Goal: Task Accomplishment & Management: Use online tool/utility

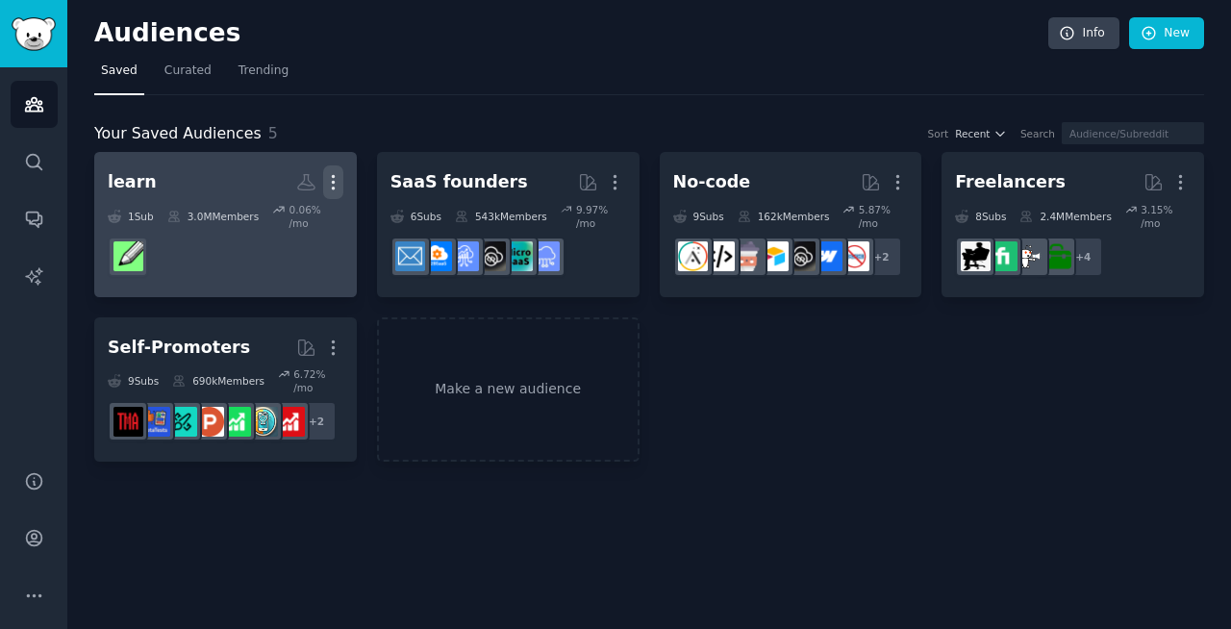
click at [334, 181] on icon "button" at bounding box center [333, 182] width 2 height 13
click at [278, 225] on p "Delete" at bounding box center [281, 223] width 44 height 20
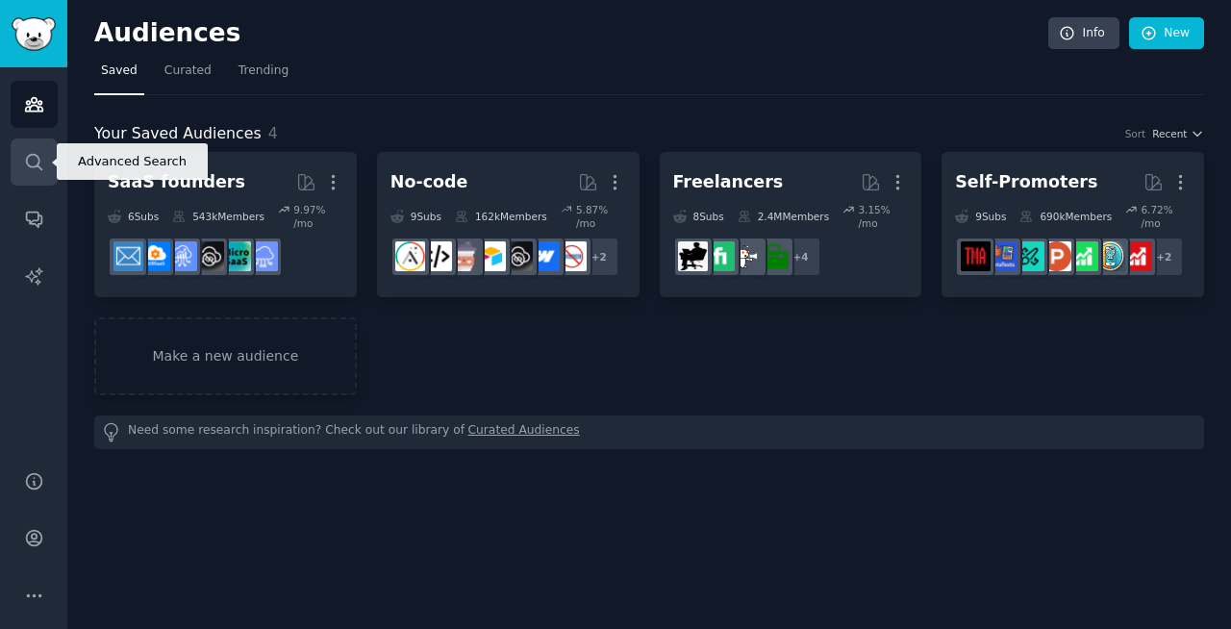
click at [29, 163] on icon "Sidebar" at bounding box center [34, 162] width 20 height 20
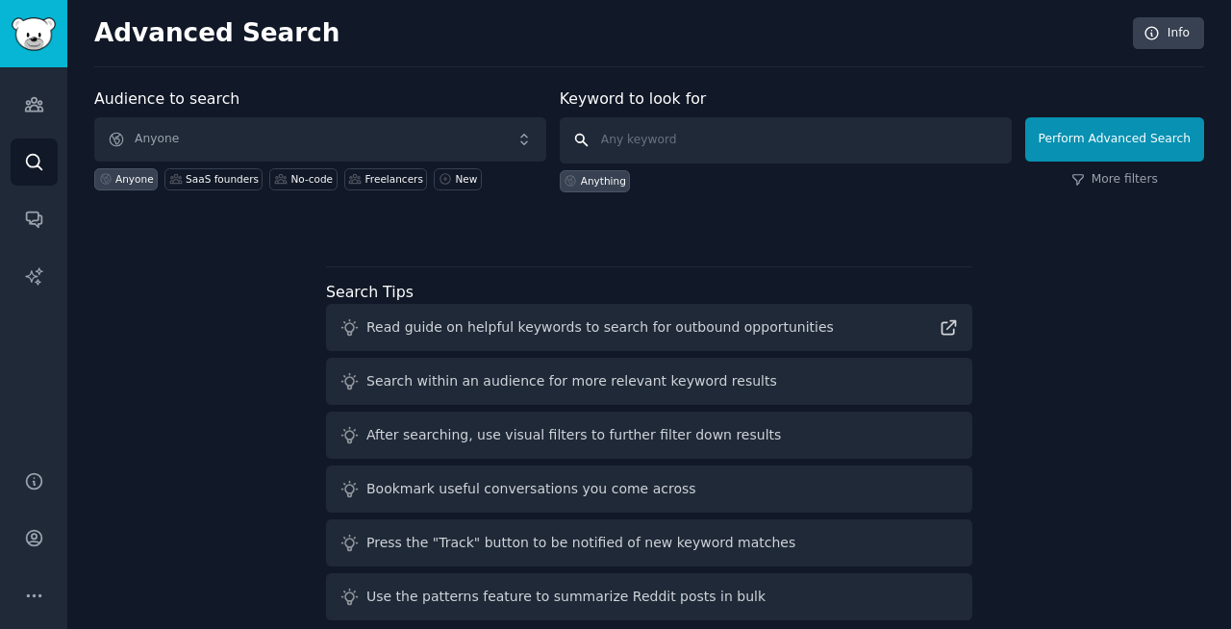
click at [644, 135] on input "text" at bounding box center [786, 140] width 452 height 46
type input "[MEDICAL_DATA]"
click button "Perform Advanced Search" at bounding box center [1114, 139] width 179 height 44
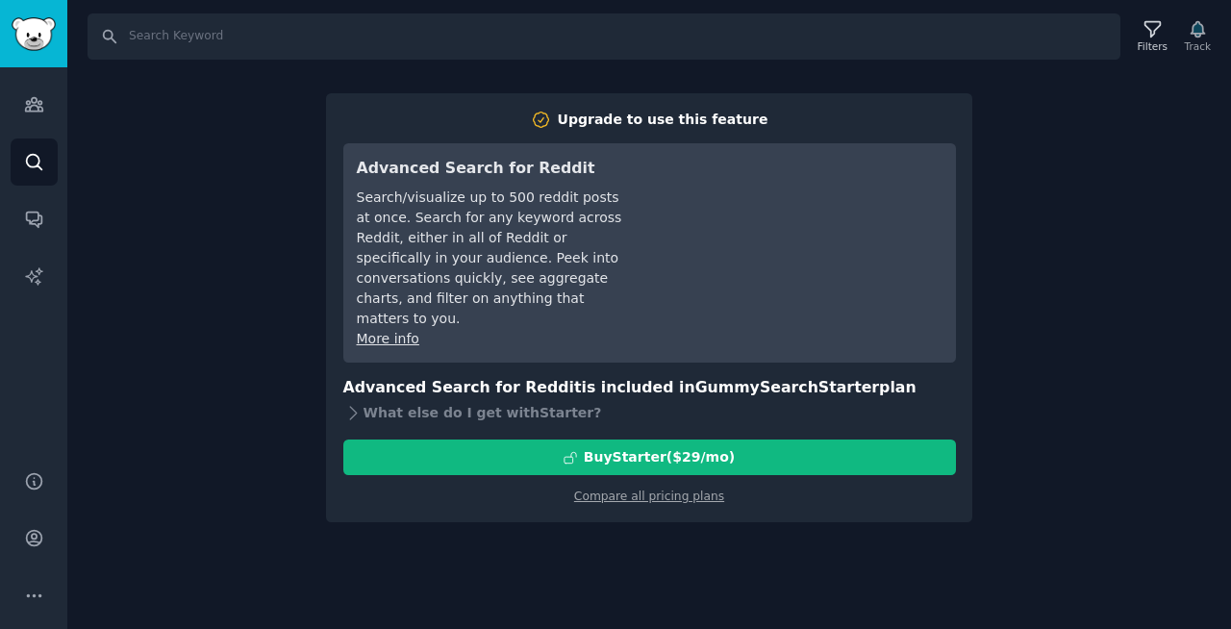
click at [1142, 315] on div "Search Filters Track Upgrade to use this feature Advanced Search for Reddit Sea…" at bounding box center [649, 314] width 1164 height 629
click at [1081, 157] on div "Search Filters Track Upgrade to use this feature Advanced Search for Reddit Sea…" at bounding box center [649, 314] width 1164 height 629
